Goal: Task Accomplishment & Management: Use online tool/utility

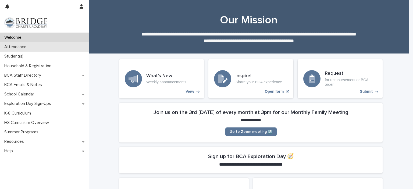
click at [52, 48] on div "Attendance" at bounding box center [44, 46] width 89 height 9
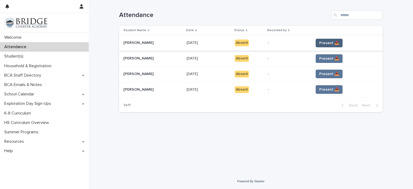
click at [323, 39] on button "Present 📥" at bounding box center [329, 43] width 27 height 9
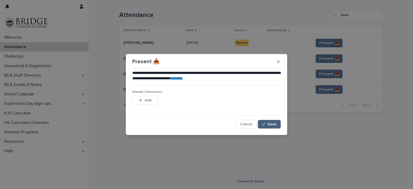
click at [274, 125] on span "Save" at bounding box center [271, 124] width 9 height 4
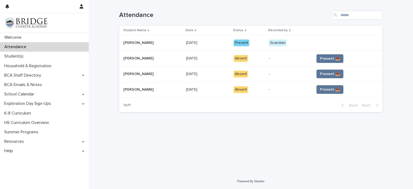
click at [333, 60] on span "Present 📥" at bounding box center [330, 58] width 20 height 5
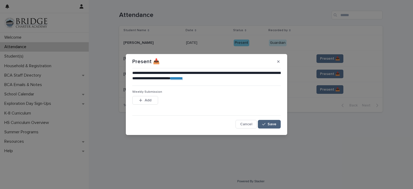
click at [273, 124] on span "Save" at bounding box center [271, 124] width 9 height 4
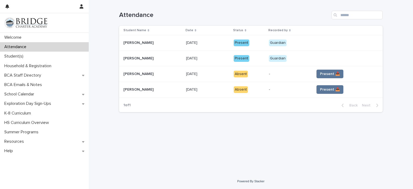
click at [324, 76] on span "Present 📥" at bounding box center [330, 73] width 20 height 5
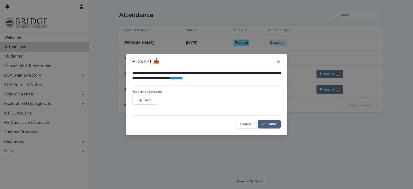
click at [274, 124] on span "Save" at bounding box center [271, 124] width 9 height 4
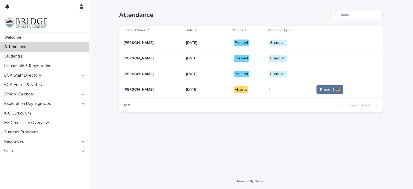
click at [321, 90] on span "Present 📥" at bounding box center [330, 89] width 20 height 5
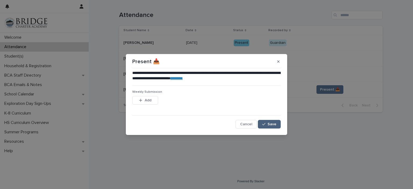
click at [276, 126] on span "Save" at bounding box center [271, 124] width 9 height 4
